Goal: Information Seeking & Learning: Check status

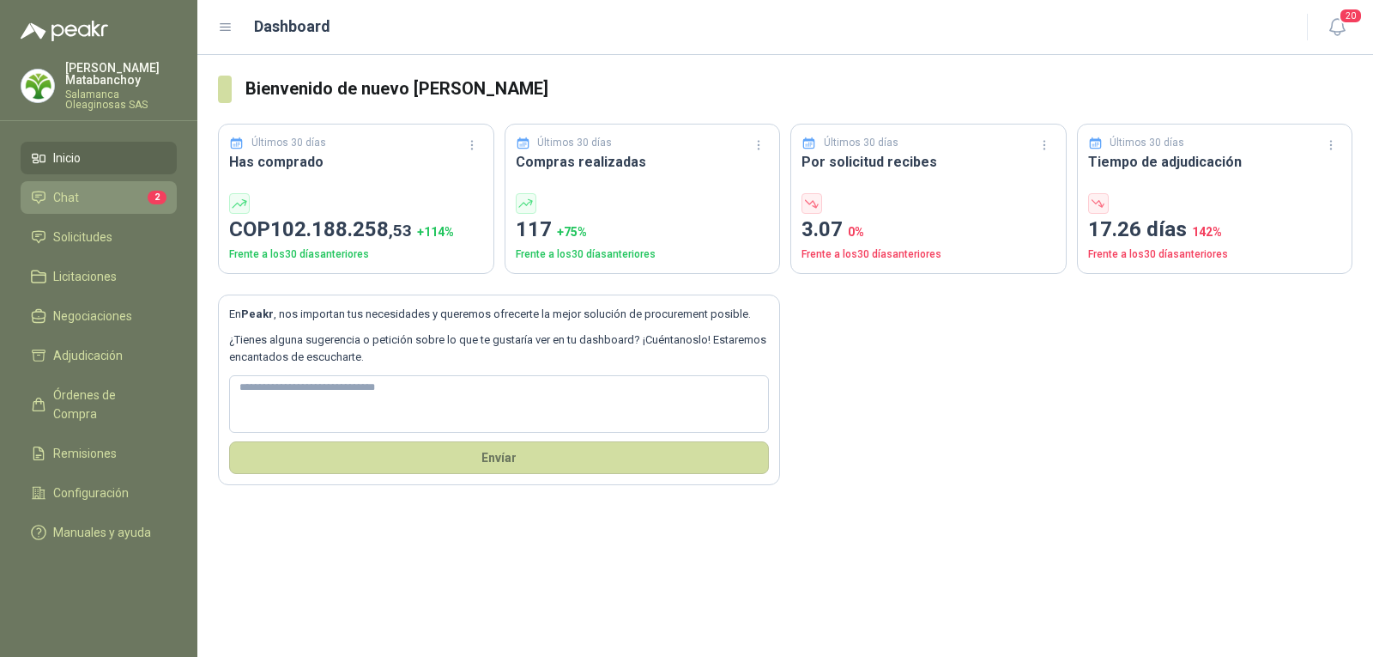
click at [91, 209] on link "Chat 2" at bounding box center [99, 197] width 156 height 33
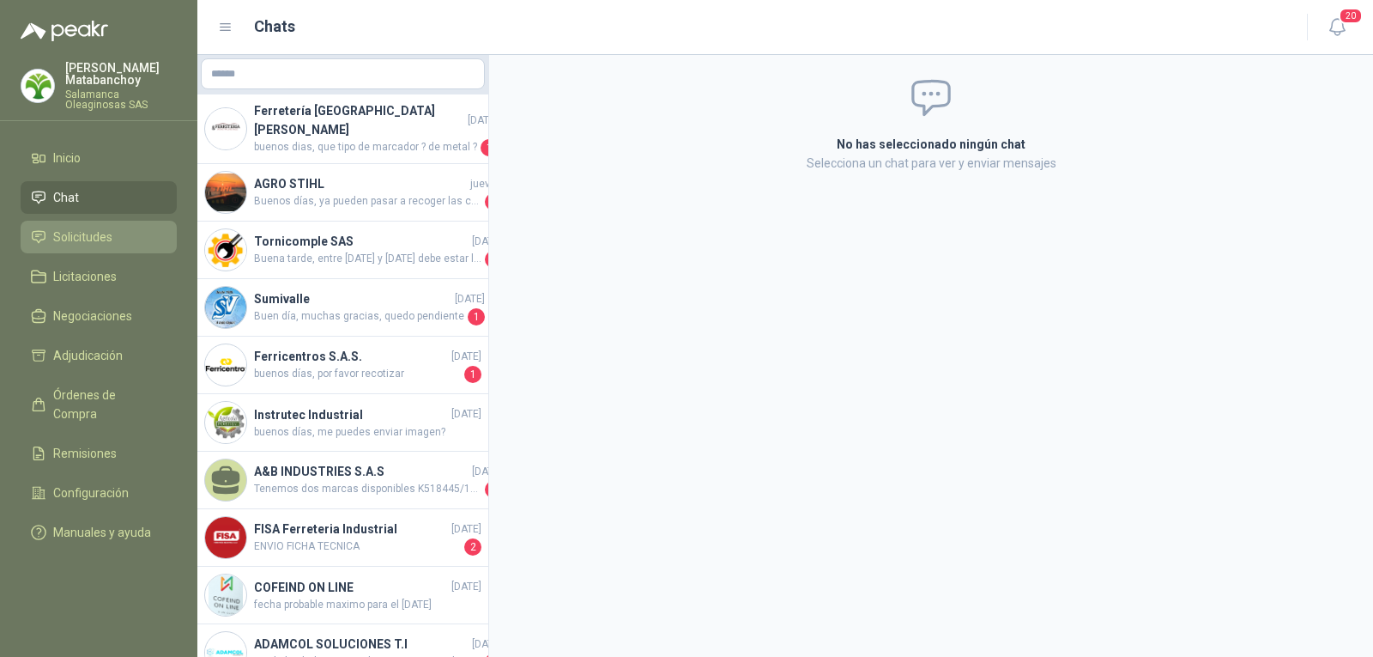
click at [118, 240] on li "Solicitudes" at bounding box center [99, 236] width 136 height 19
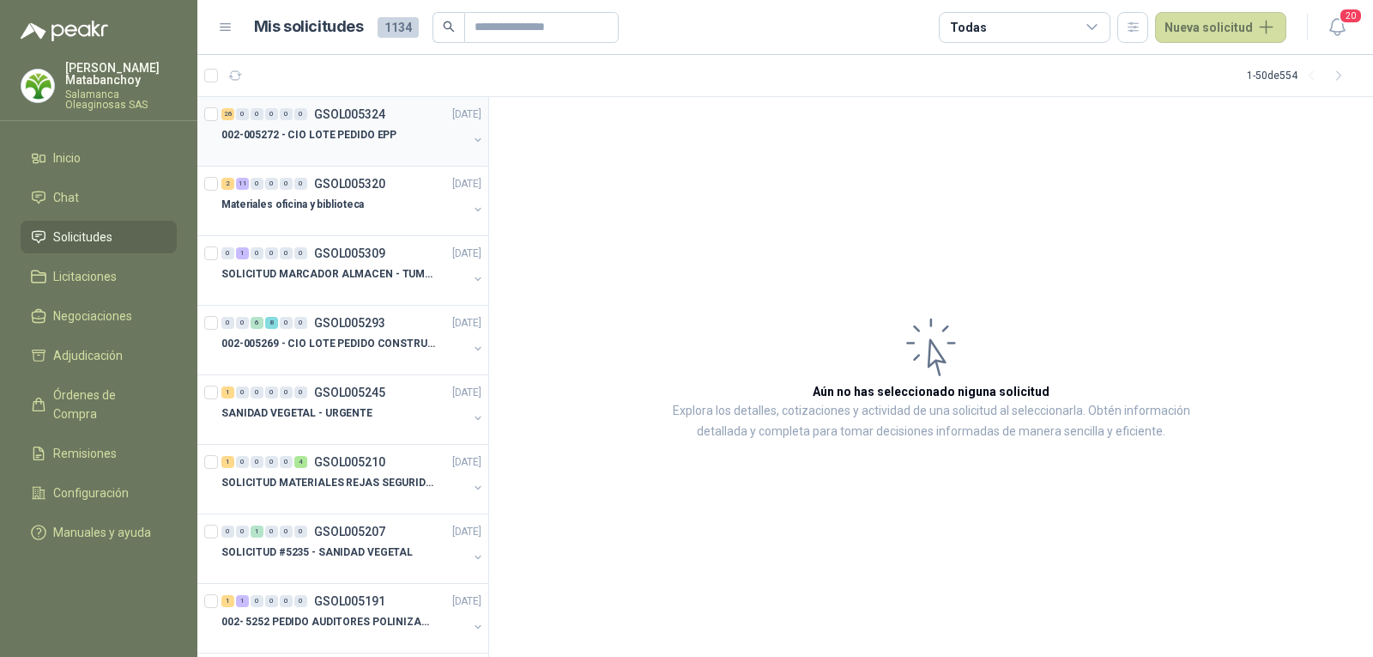
click at [361, 124] on link "26 0 0 0 0 0 GSOL005324 [DATE] 002-005272 - CIO LOTE PEDIDO EPP" at bounding box center [353, 131] width 264 height 55
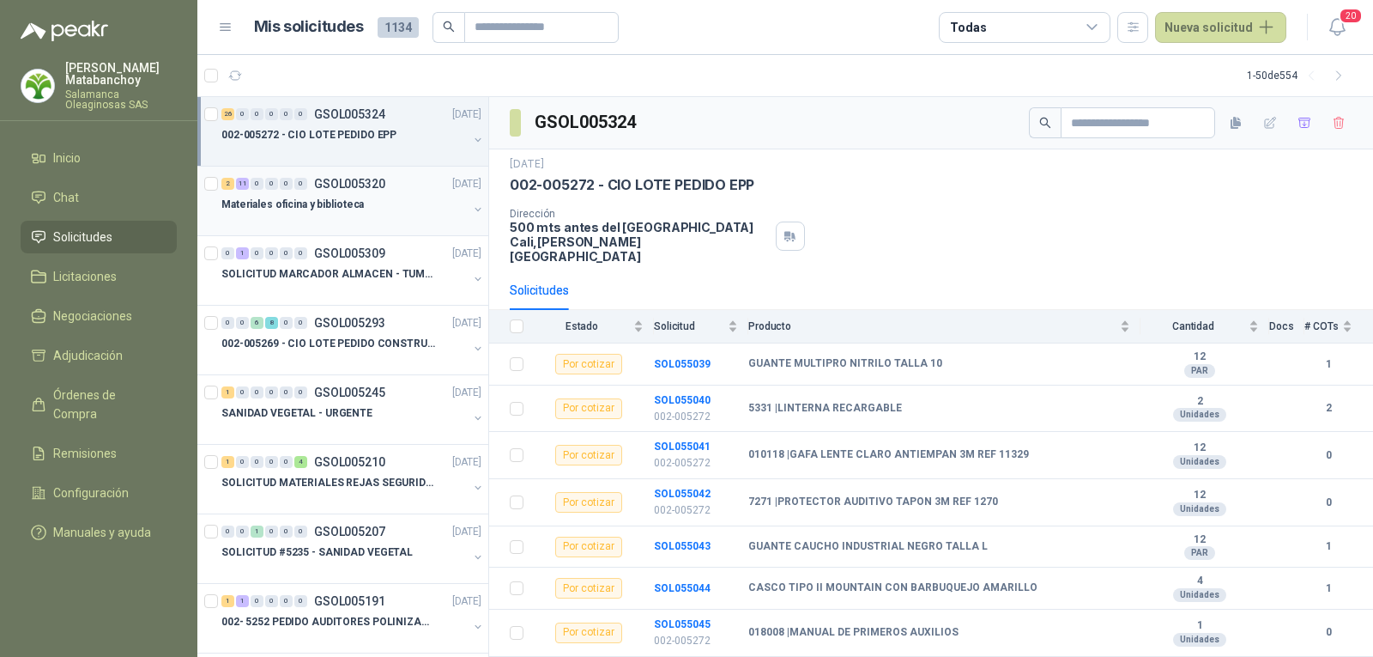
click at [373, 209] on div "Materiales oficina y biblioteca" at bounding box center [344, 204] width 246 height 21
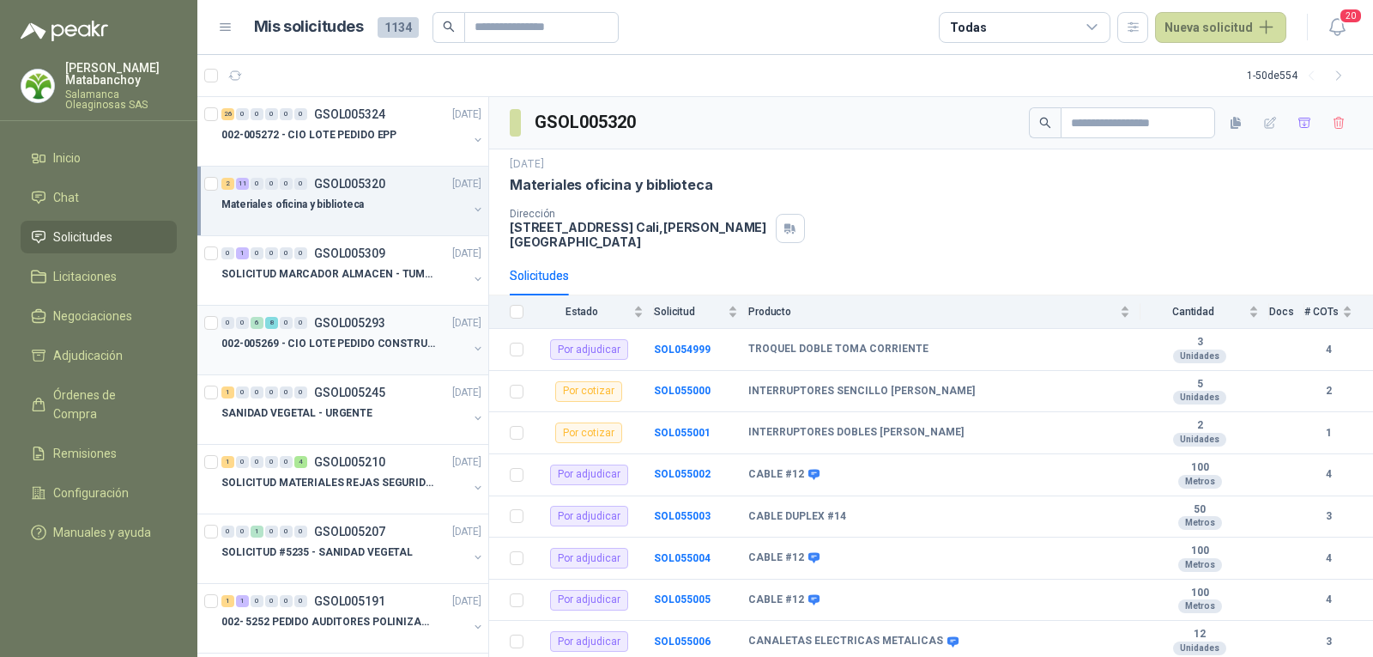
click at [348, 319] on p "GSOL005293" at bounding box center [349, 323] width 71 height 12
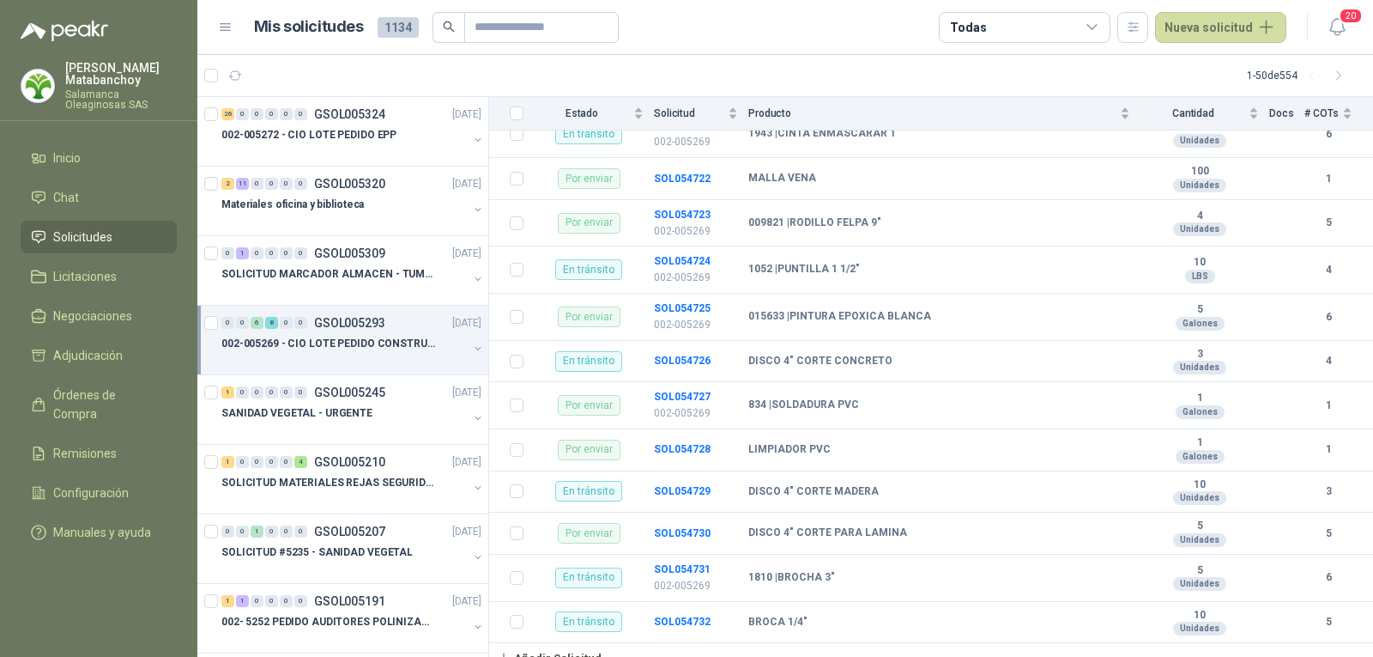
scroll to position [86, 0]
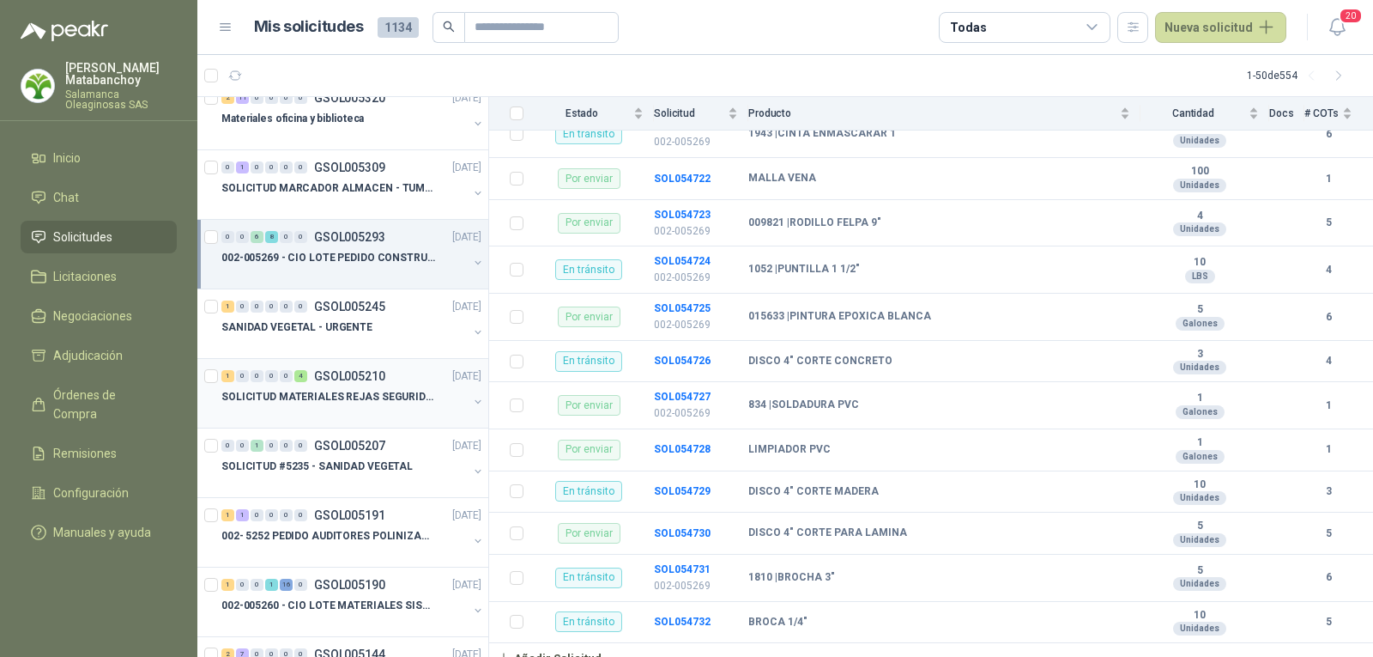
click at [332, 412] on div at bounding box center [344, 414] width 246 height 14
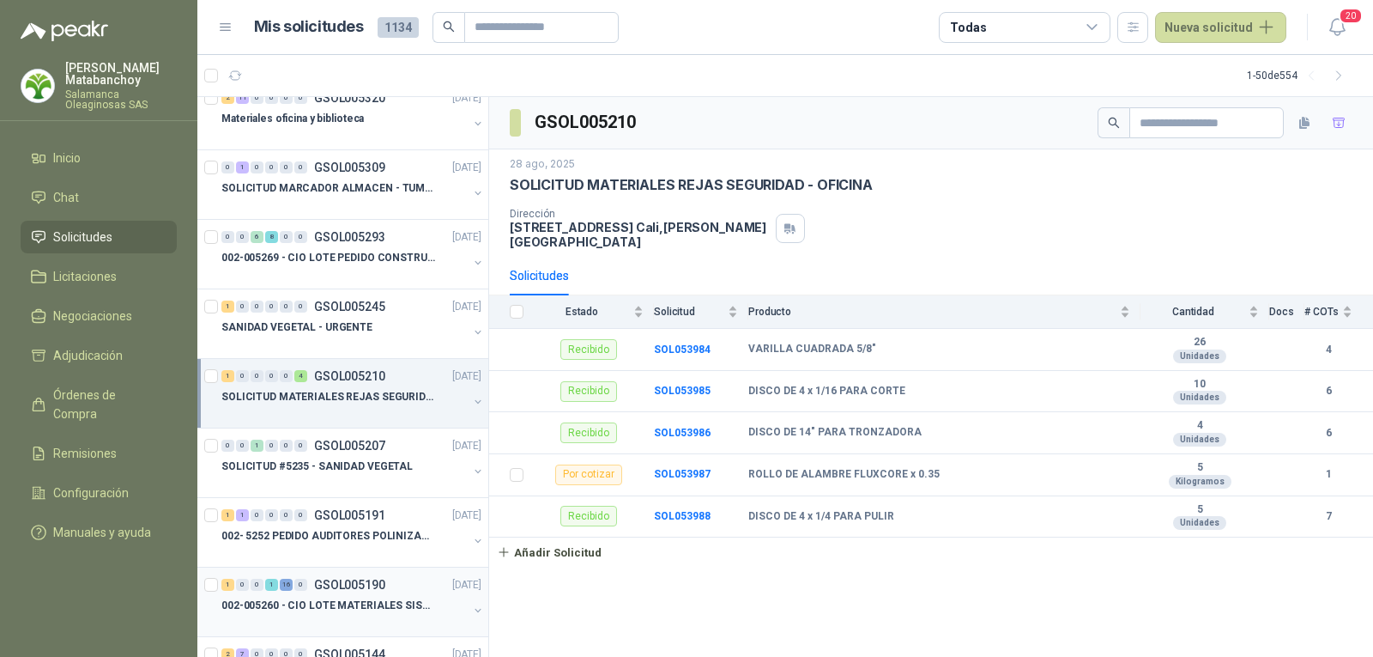
click at [390, 588] on div "1 0 0 1 16 0 GSOL005190 [DATE]" at bounding box center [353, 584] width 264 height 21
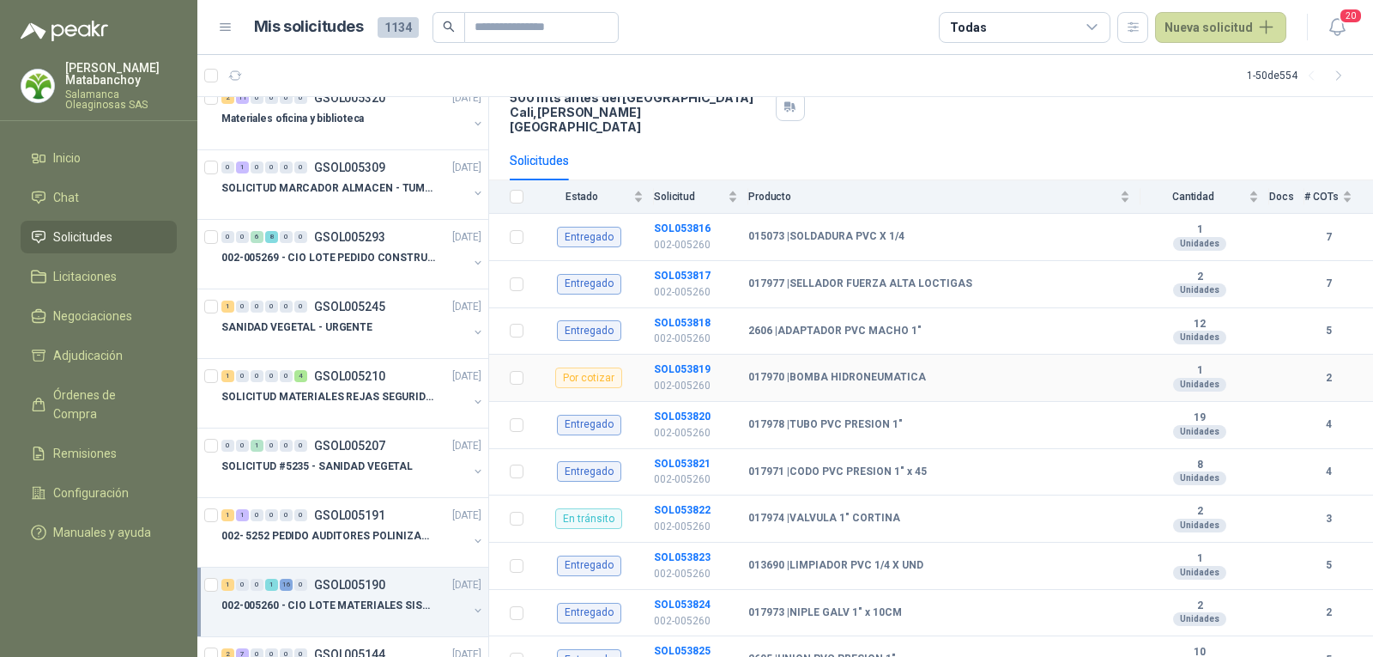
scroll to position [172, 0]
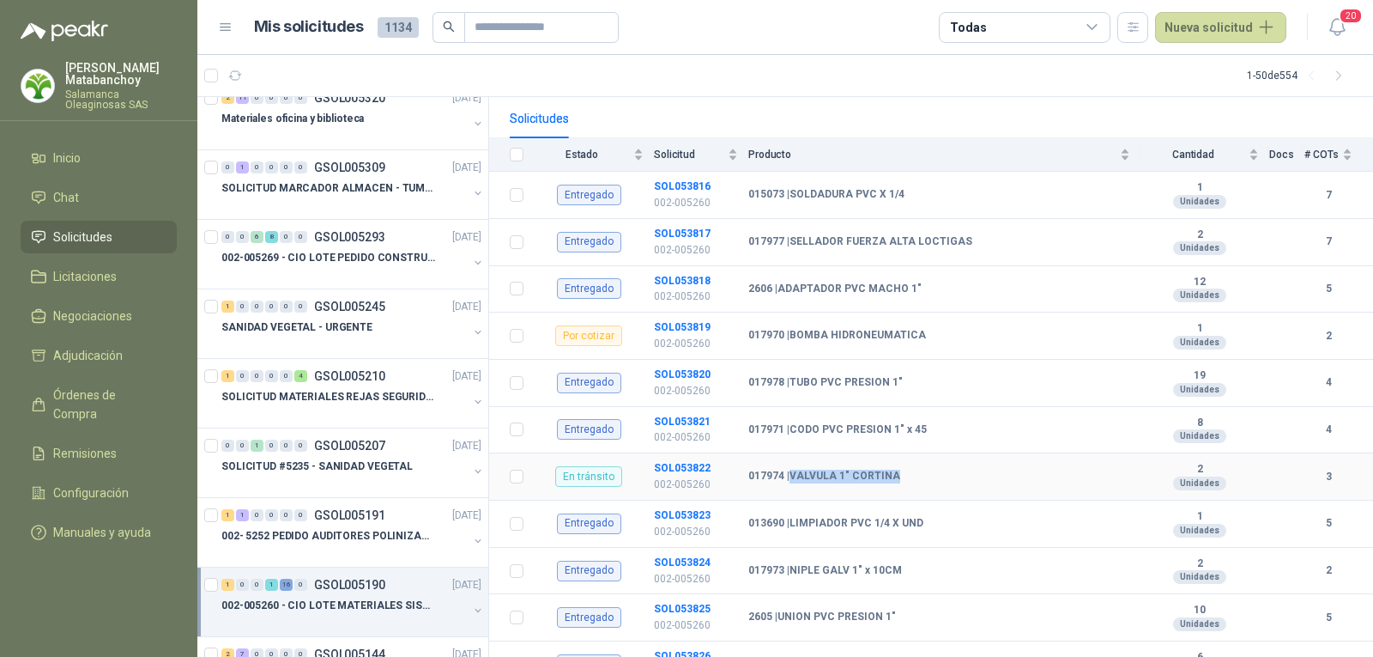
drag, startPoint x: 792, startPoint y: 460, endPoint x: 906, endPoint y: 469, distance: 113.6
click at [906, 469] on td "017974 | VALVULA 1" CORTINA" at bounding box center [944, 476] width 392 height 47
copy b "VALVULA 1" CORTINA"
click at [682, 462] on b "SOL053822" at bounding box center [682, 468] width 57 height 12
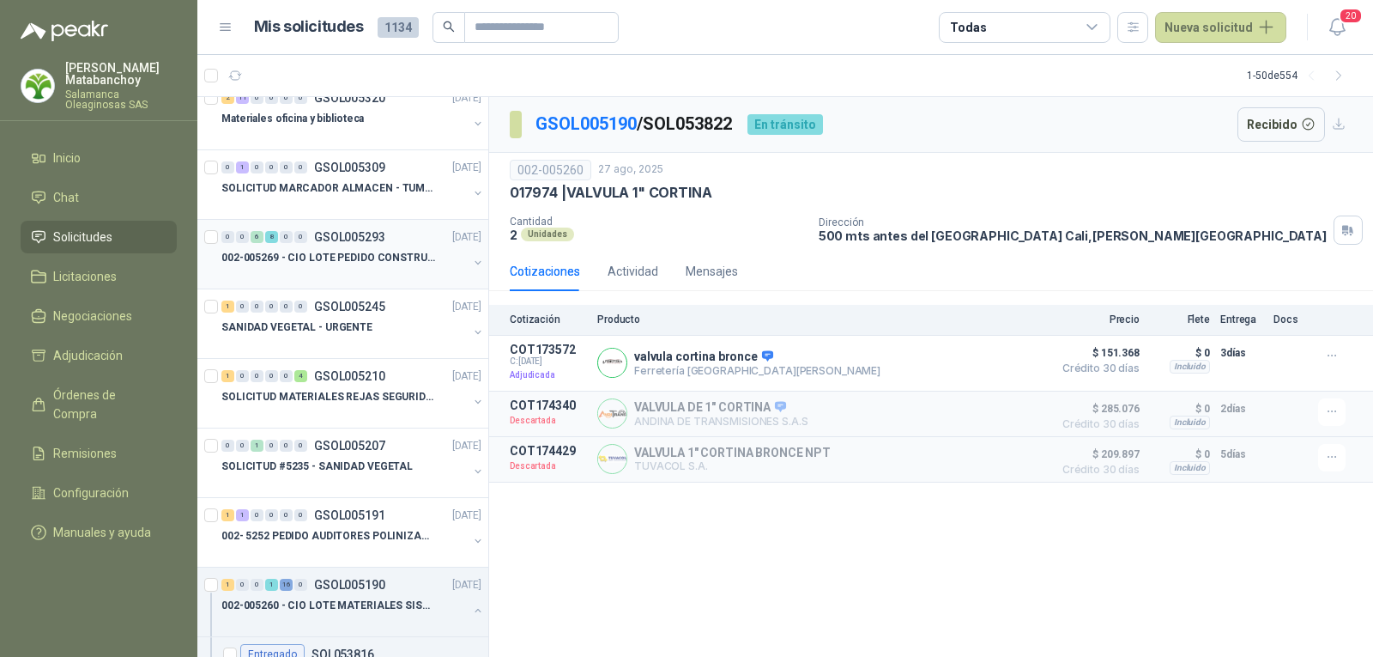
click at [337, 250] on p "002-005269 - CIO LOTE PEDIDO CONSTRUCCION" at bounding box center [328, 258] width 214 height 16
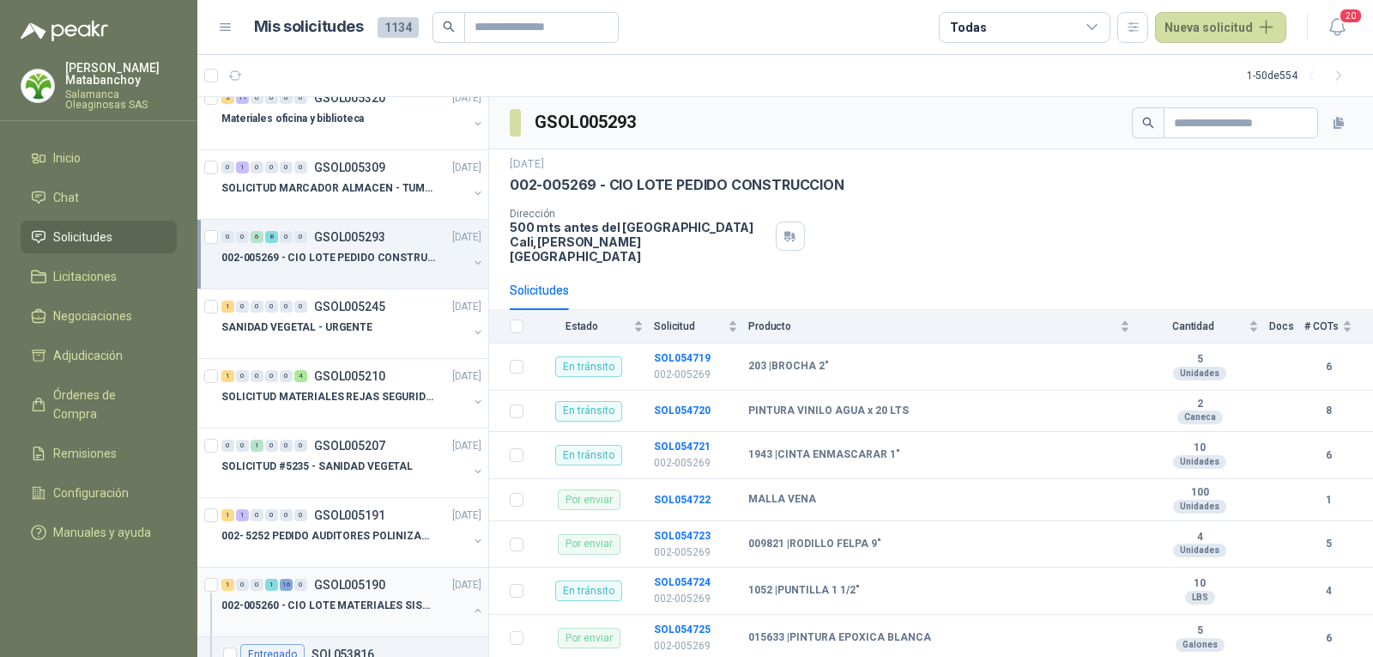
click at [391, 593] on div "1 0 0 1 16 0 GSOL005190 [DATE]" at bounding box center [353, 584] width 264 height 21
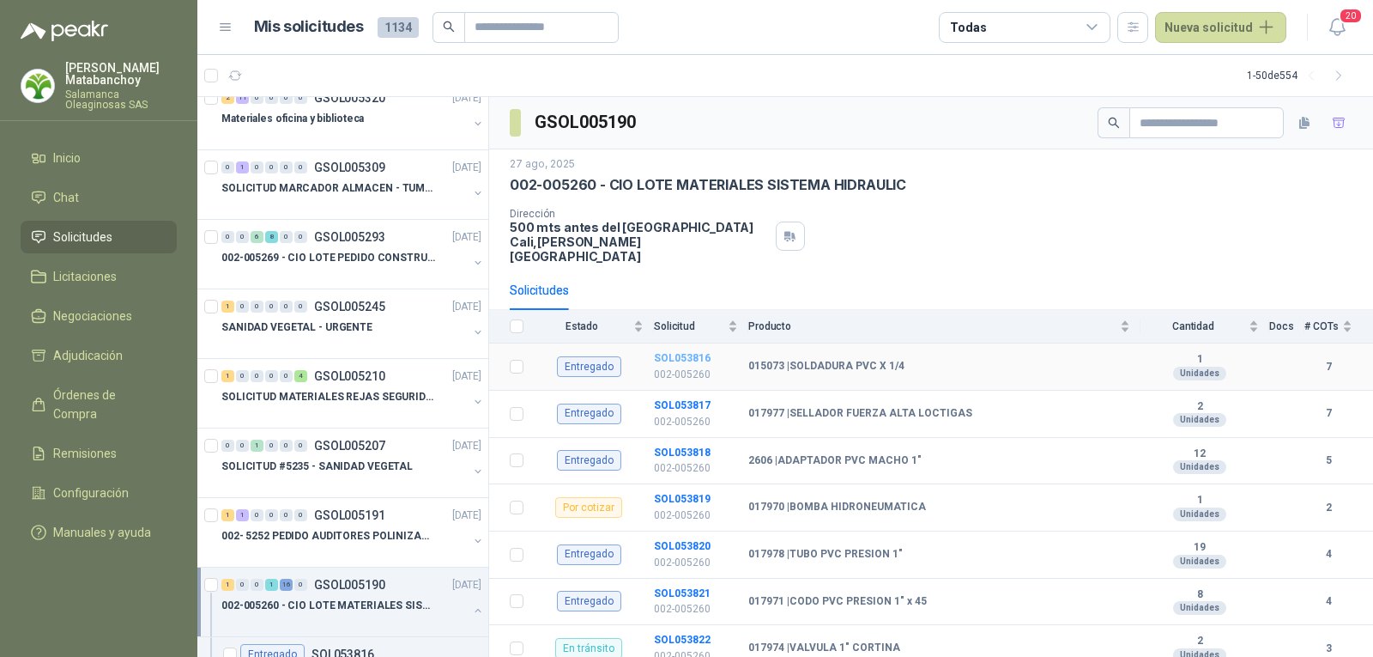
click at [694, 352] on b "SOL053816" at bounding box center [682, 358] width 57 height 12
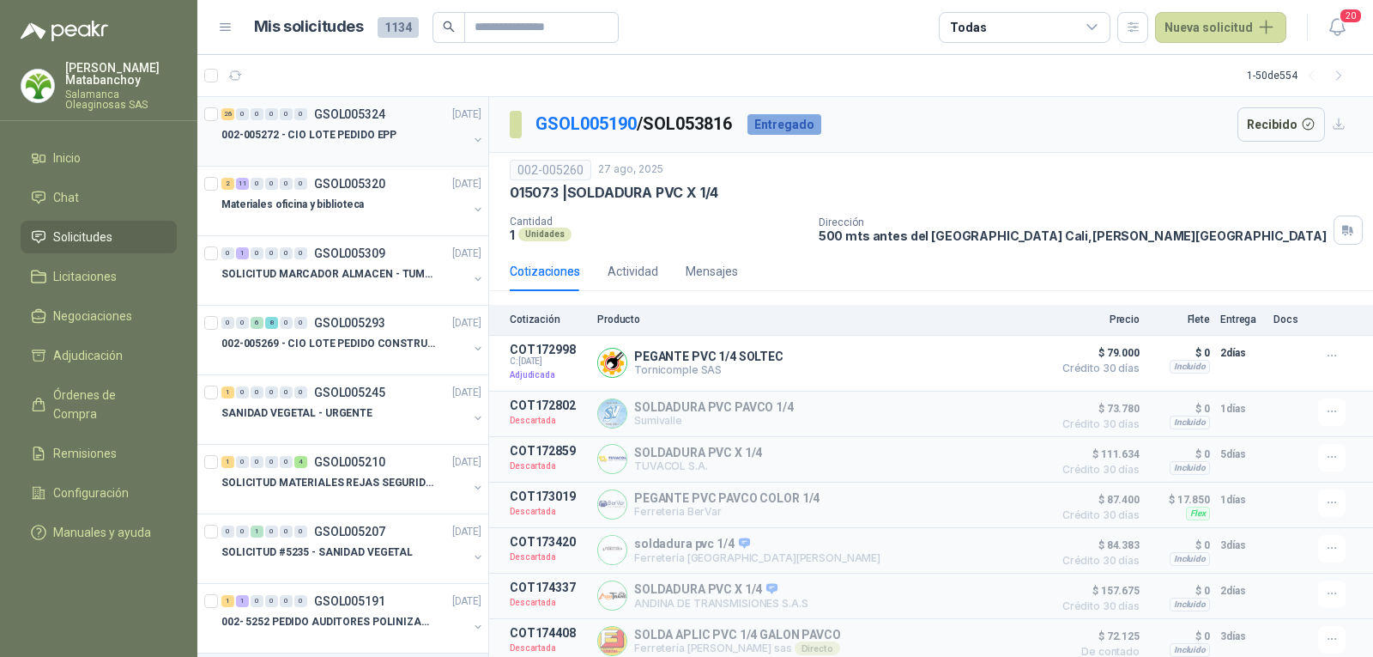
click at [343, 114] on p "GSOL005324" at bounding box center [349, 114] width 71 height 12
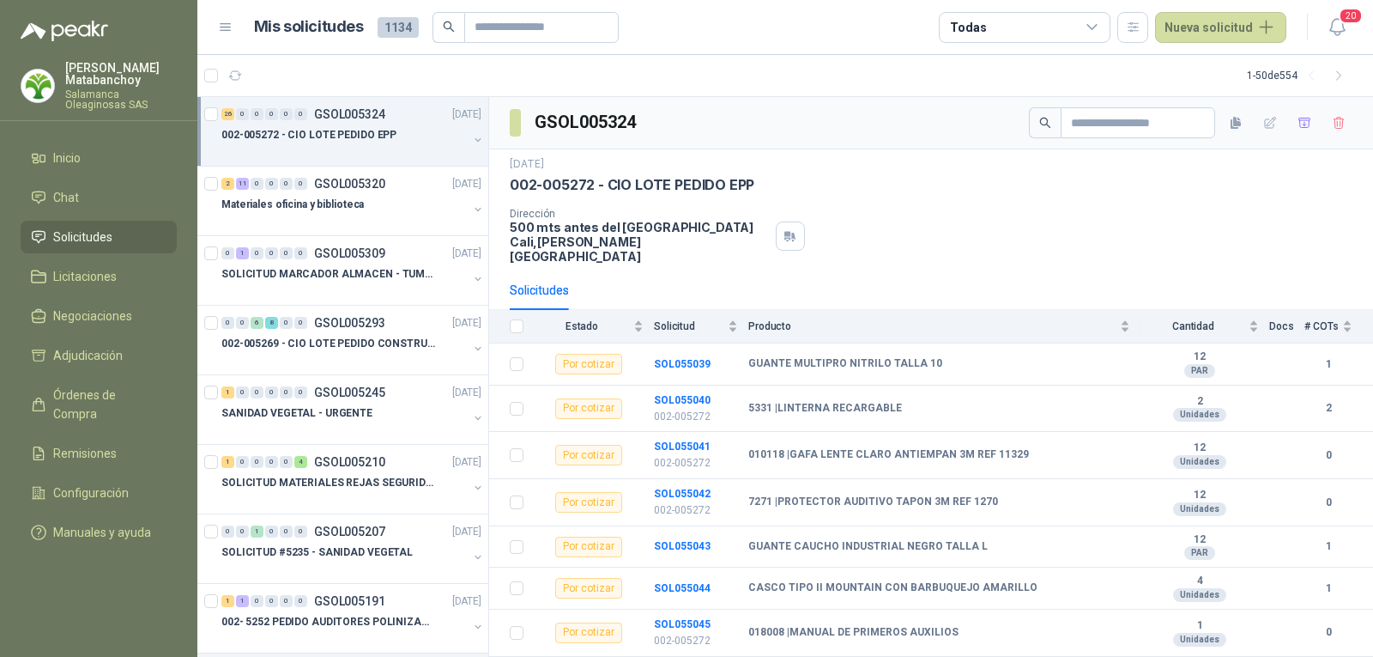
click at [82, 94] on p "Salamanca Oleaginosas SAS" at bounding box center [121, 99] width 112 height 21
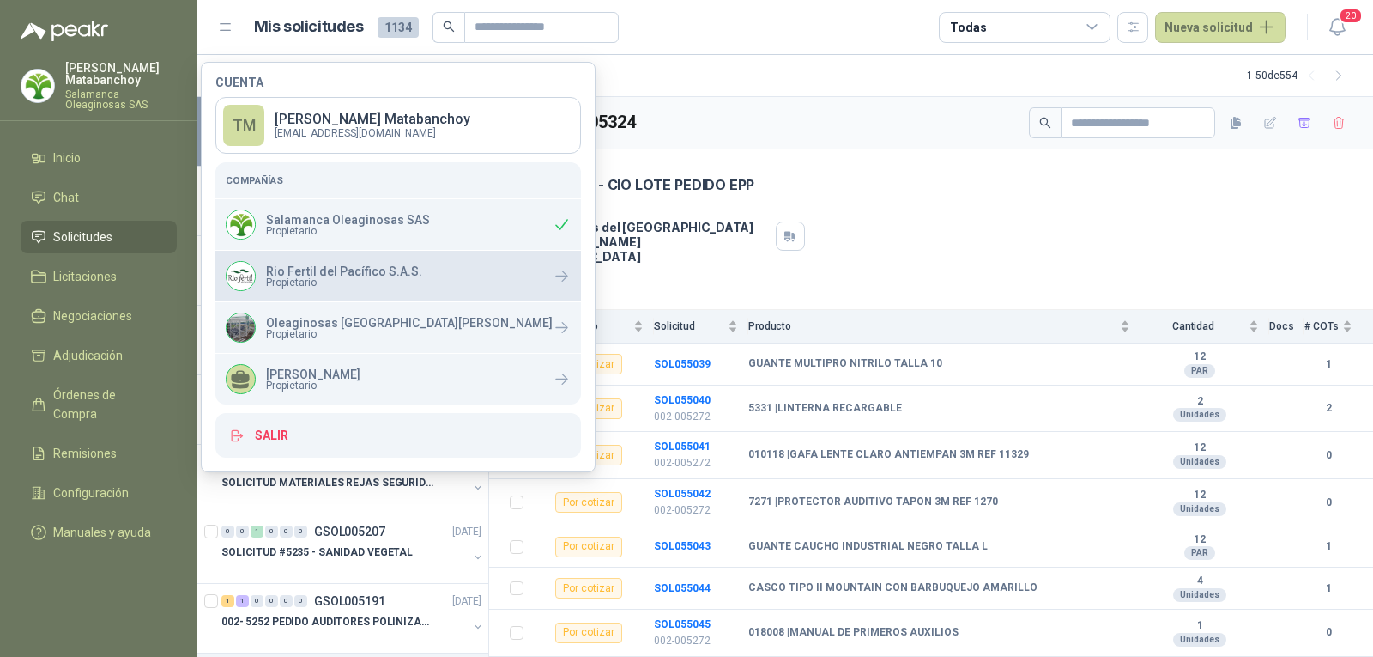
click at [323, 297] on div "Rio Fertil [PERSON_NAME] S.A.S. Propietario" at bounding box center [398, 276] width 366 height 51
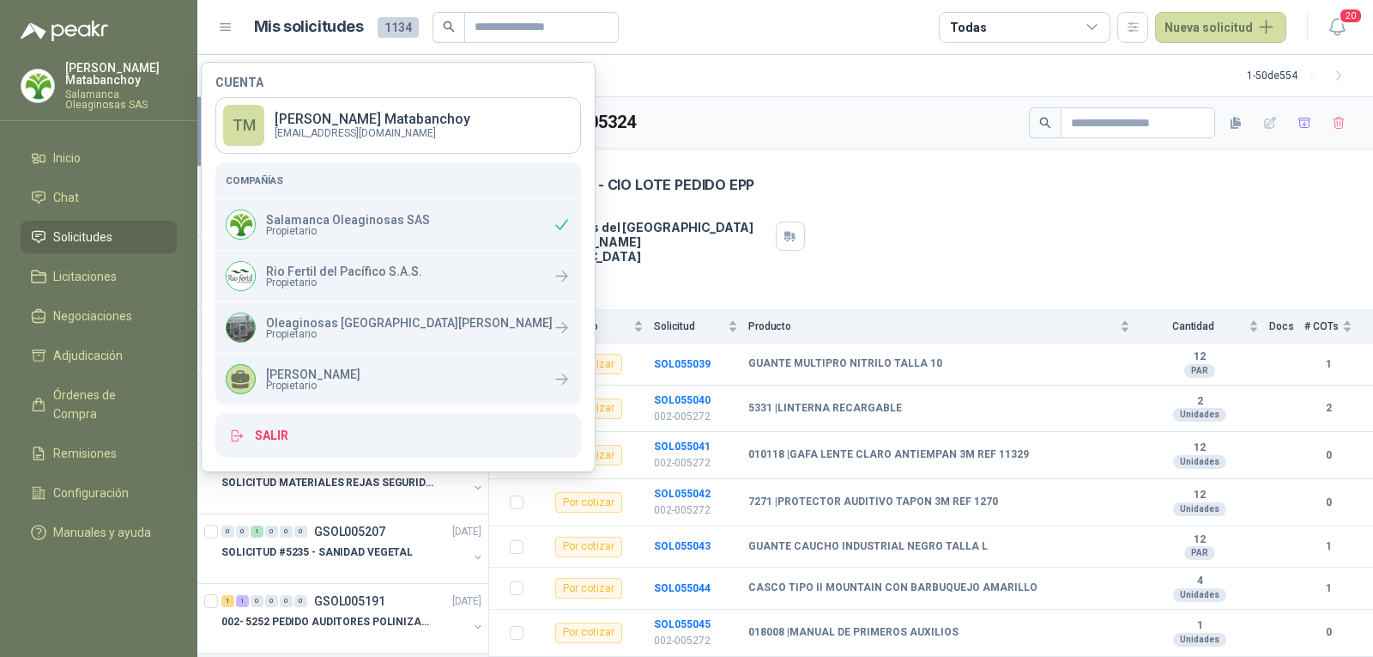
click at [758, 129] on div "GSOL005324" at bounding box center [931, 123] width 884 height 52
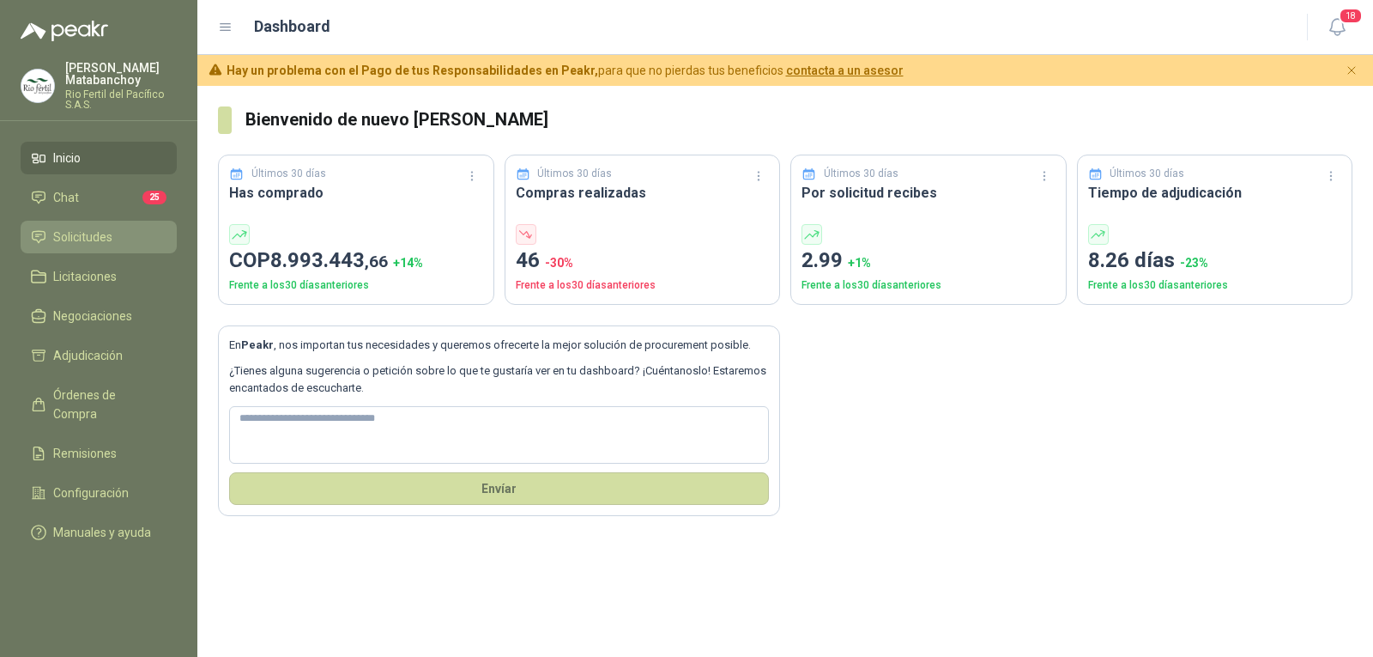
click at [55, 239] on span "Solicitudes" at bounding box center [82, 236] width 59 height 19
